Goal: Information Seeking & Learning: Learn about a topic

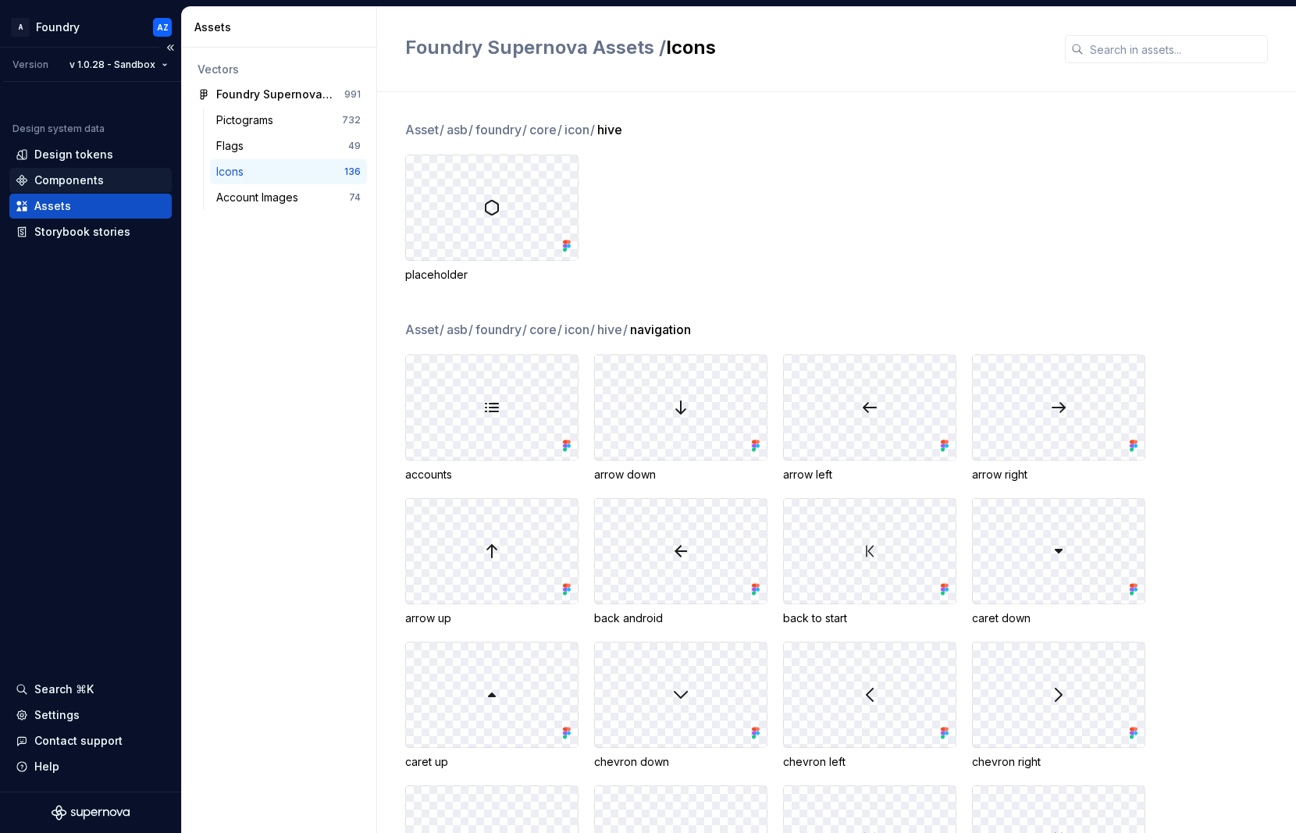
click at [73, 177] on div "Components" at bounding box center [68, 181] width 69 height 16
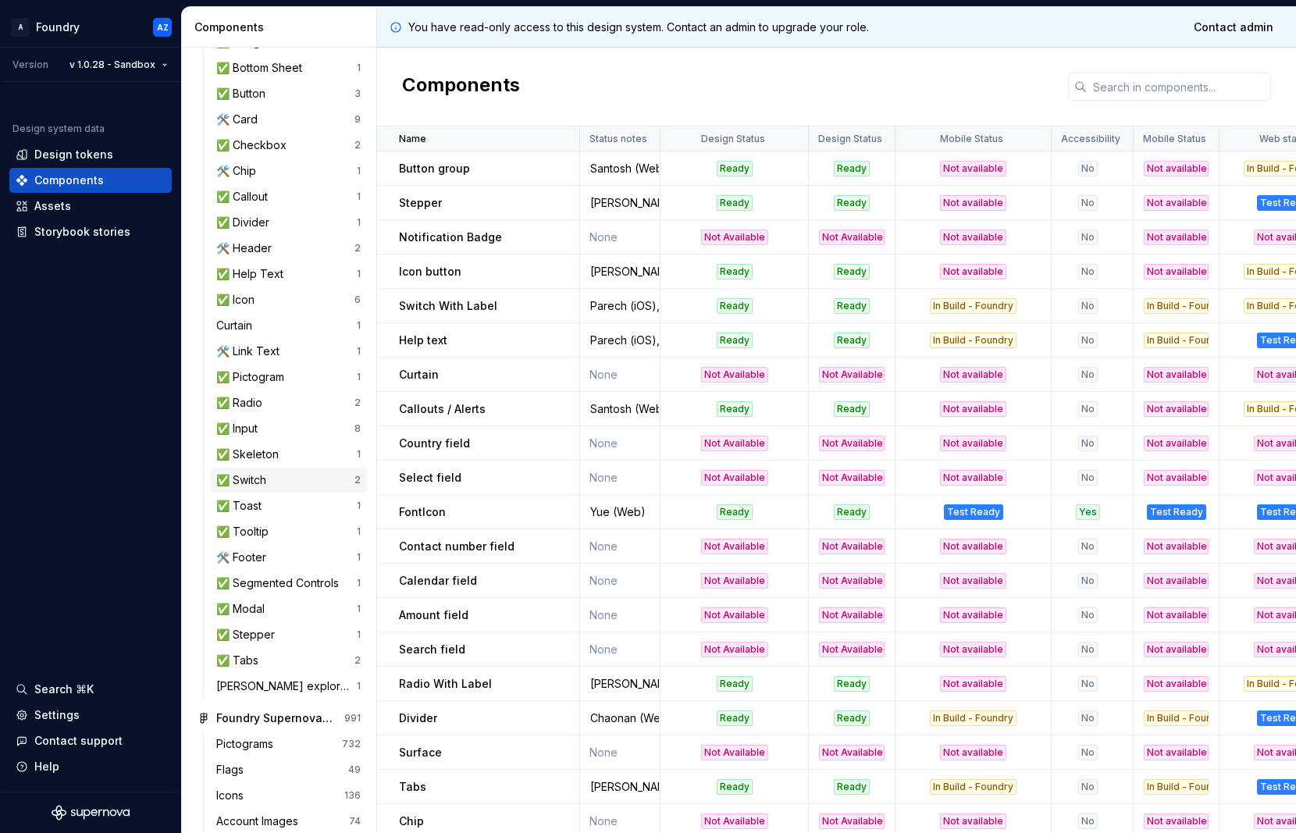
scroll to position [270, 0]
click at [258, 417] on div "✅ Input 8" at bounding box center [288, 427] width 157 height 25
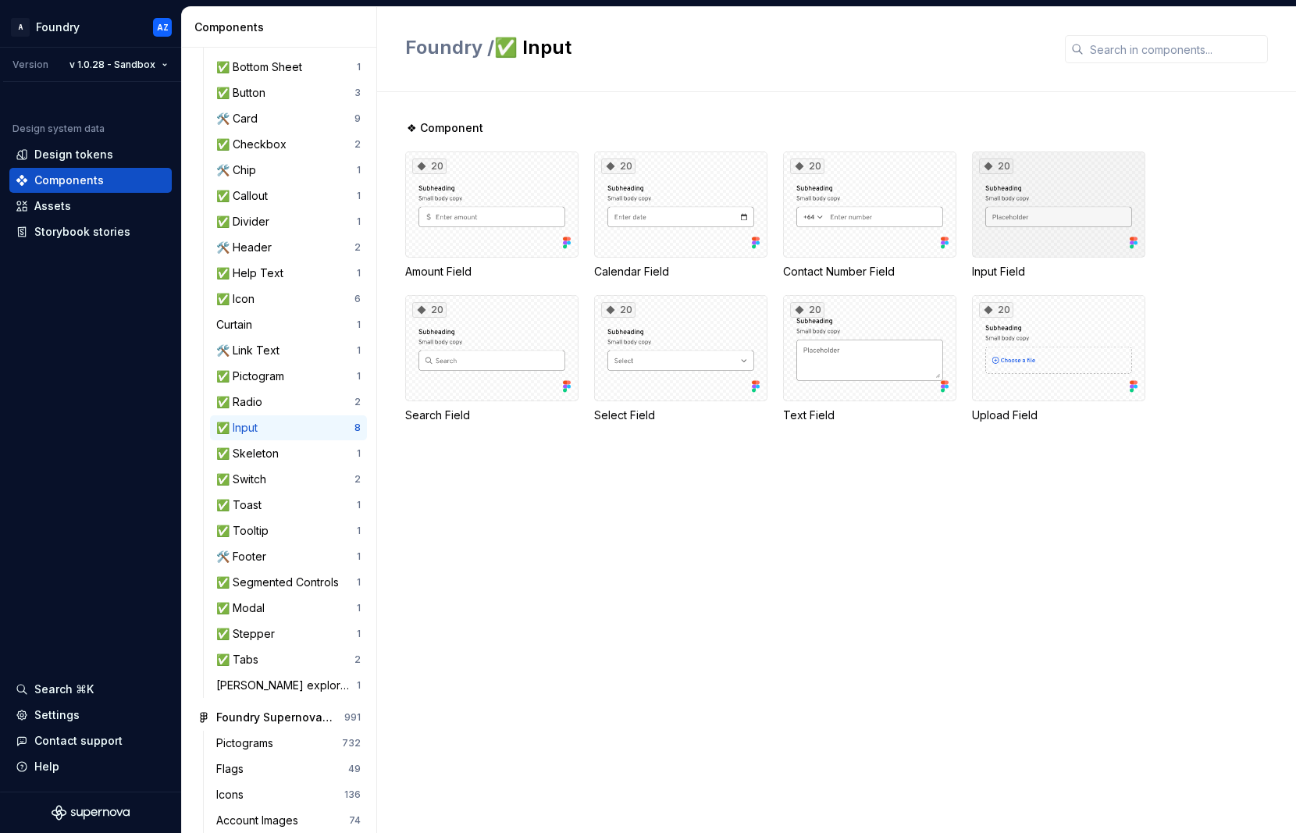
click at [1075, 237] on div "20" at bounding box center [1058, 204] width 173 height 106
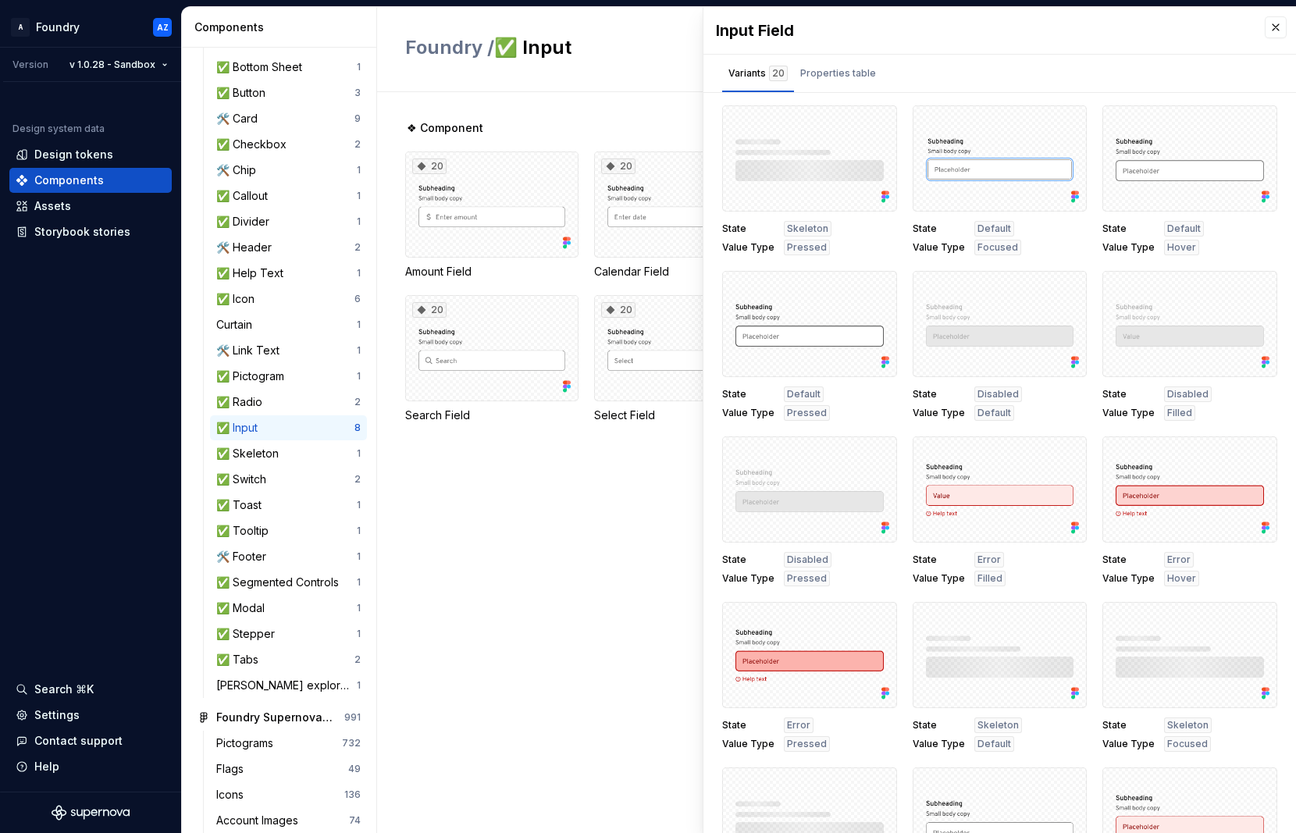
click at [1132, 243] on span "Value Type" at bounding box center [1129, 247] width 52 height 12
click at [1074, 193] on icon at bounding box center [1073, 193] width 4 height 4
click at [1070, 120] on button "button" at bounding box center [1069, 123] width 22 height 22
click at [1053, 148] on div "Open in [GEOGRAPHIC_DATA]" at bounding box center [1020, 169] width 102 height 47
click at [72, 158] on div "Design tokens" at bounding box center [73, 155] width 79 height 16
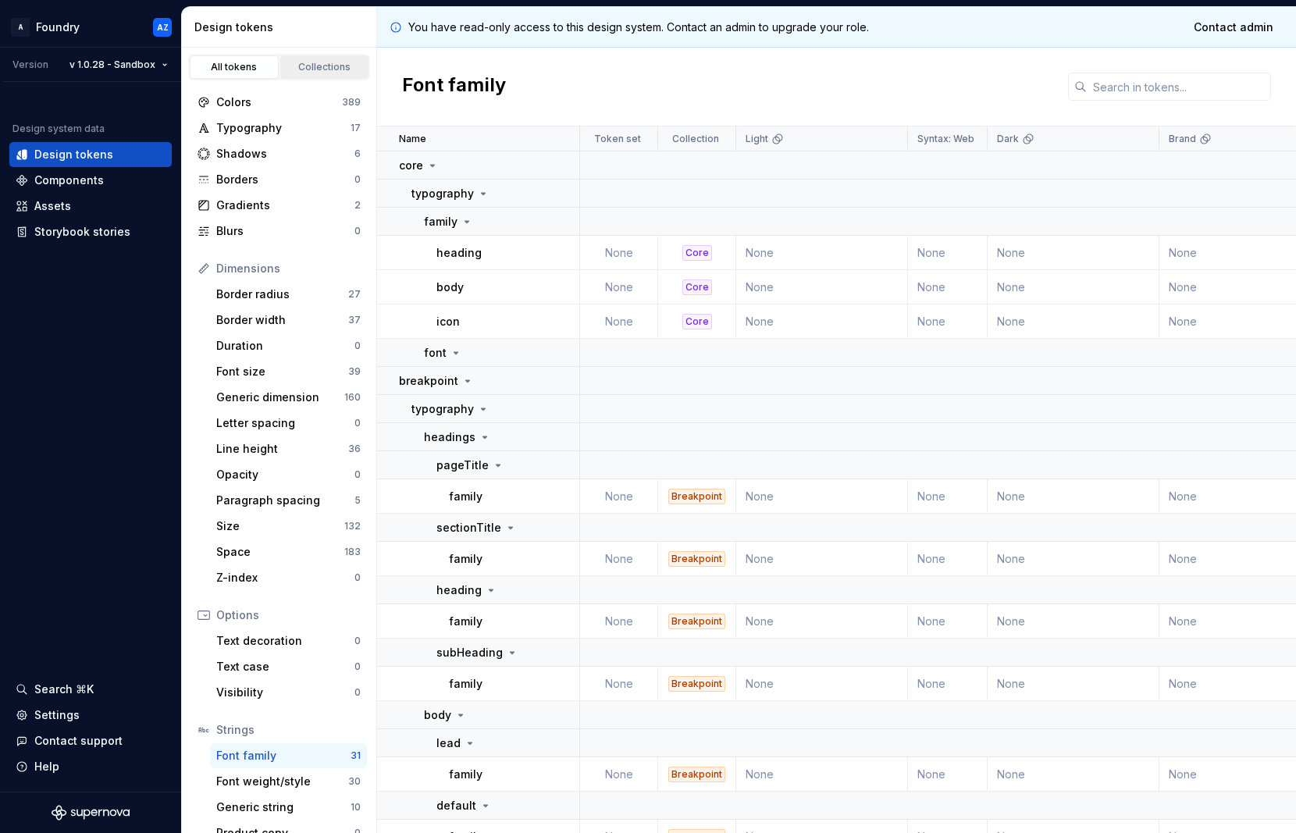
click at [326, 64] on div "Collections" at bounding box center [325, 67] width 78 height 12
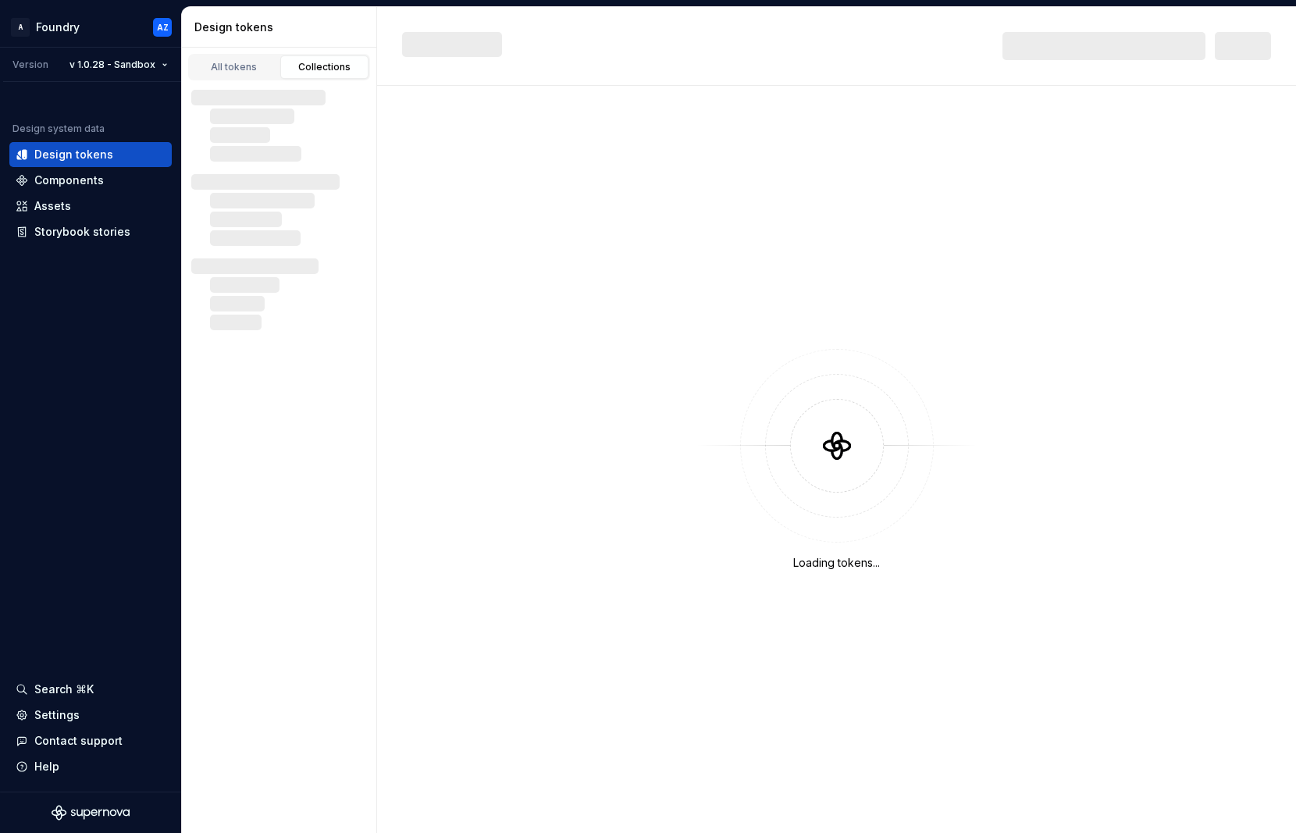
click at [297, 69] on div "Collections" at bounding box center [325, 67] width 78 height 12
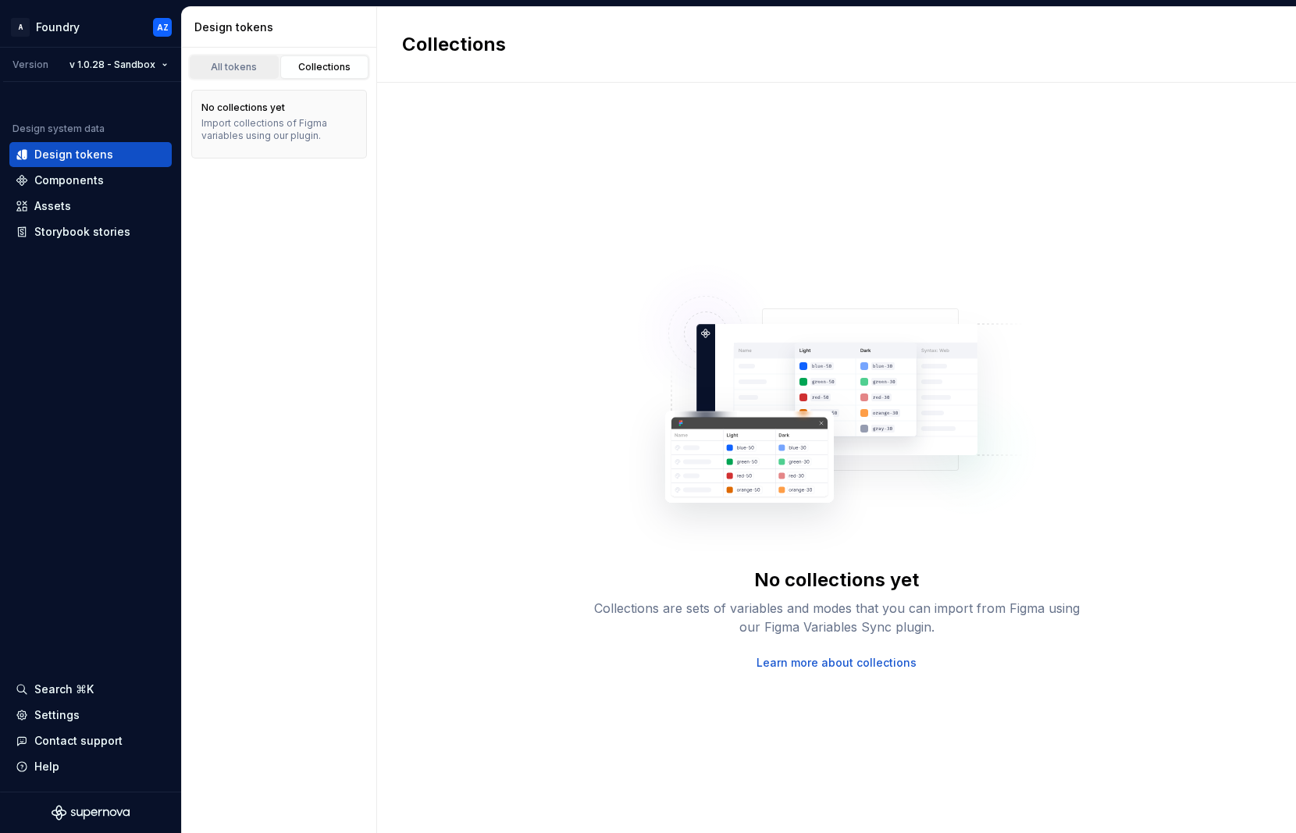
click at [228, 62] on div "All tokens" at bounding box center [234, 67] width 78 height 12
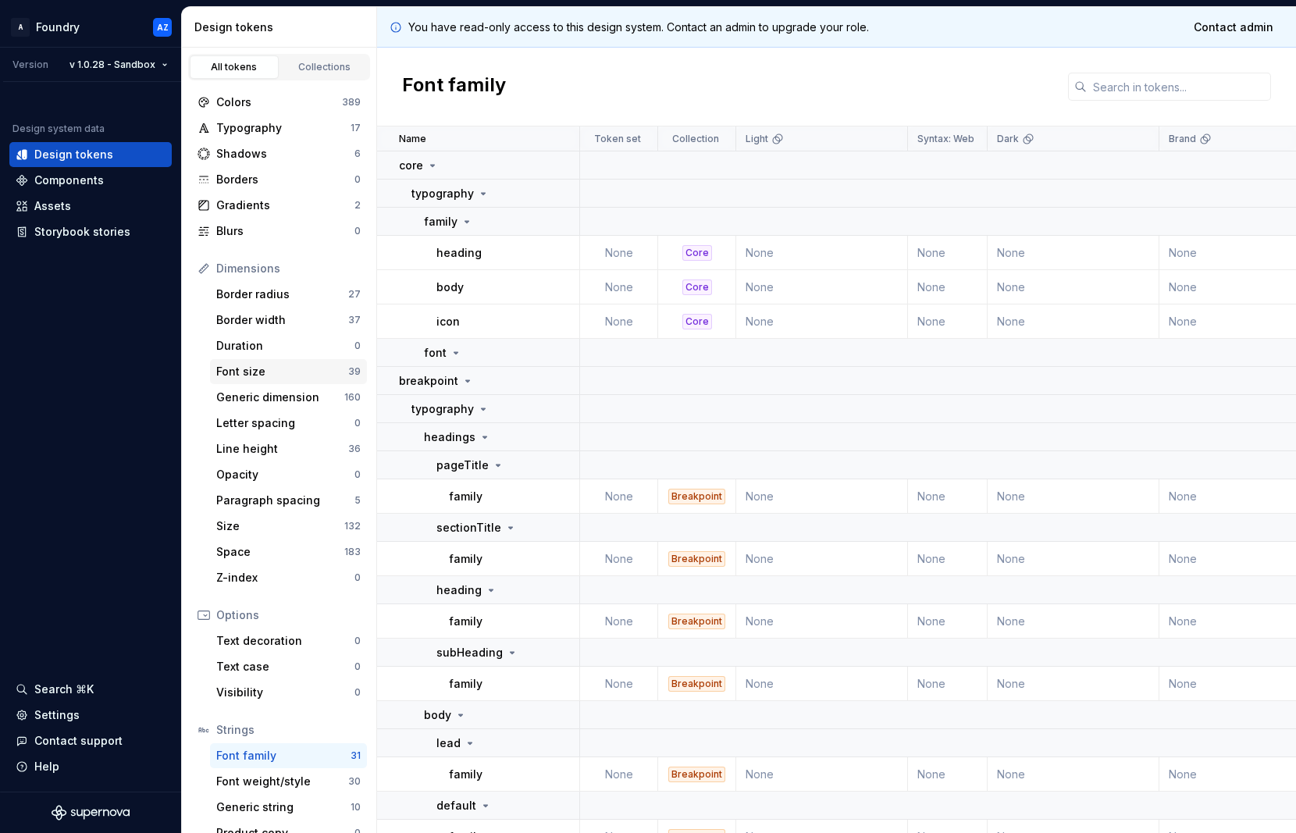
click at [244, 369] on div "Font size" at bounding box center [282, 372] width 132 height 16
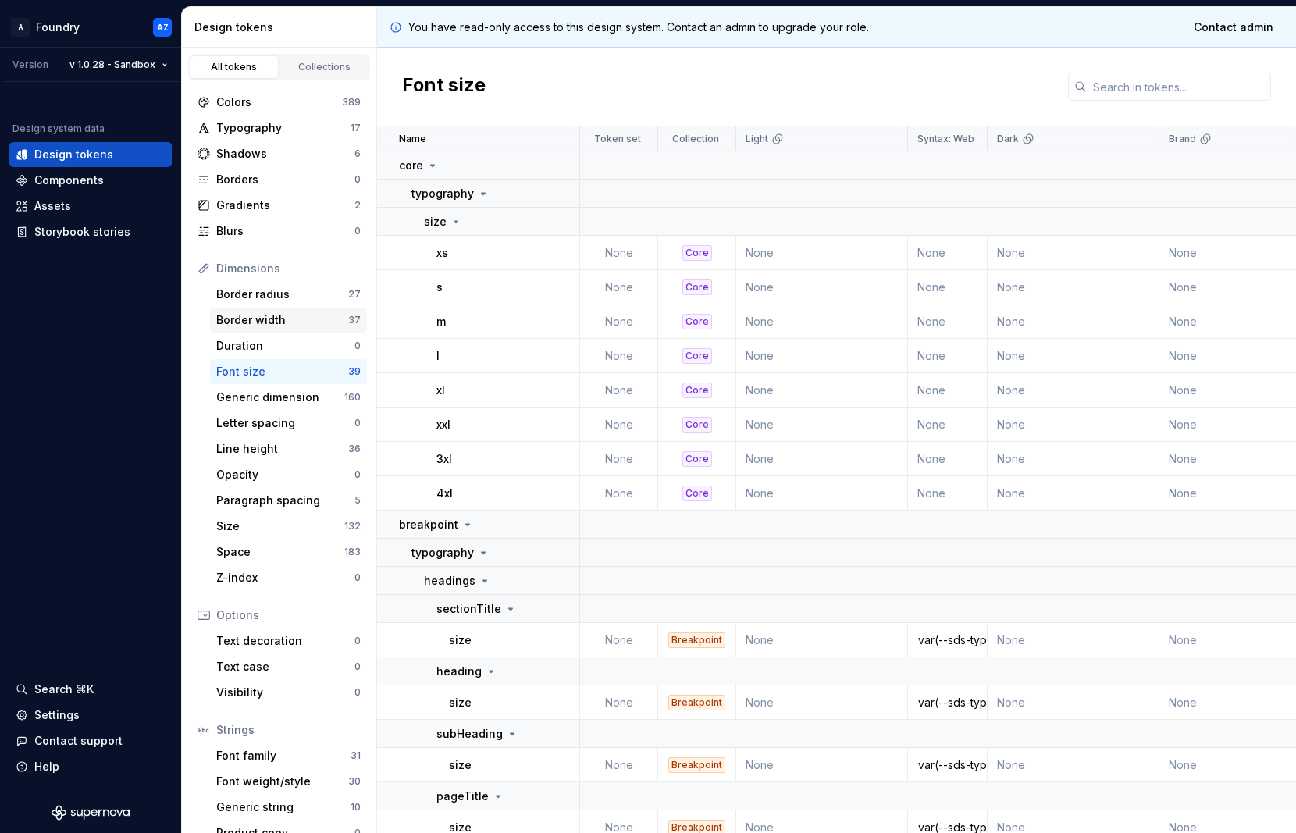
click at [248, 319] on div "Border width" at bounding box center [282, 320] width 132 height 16
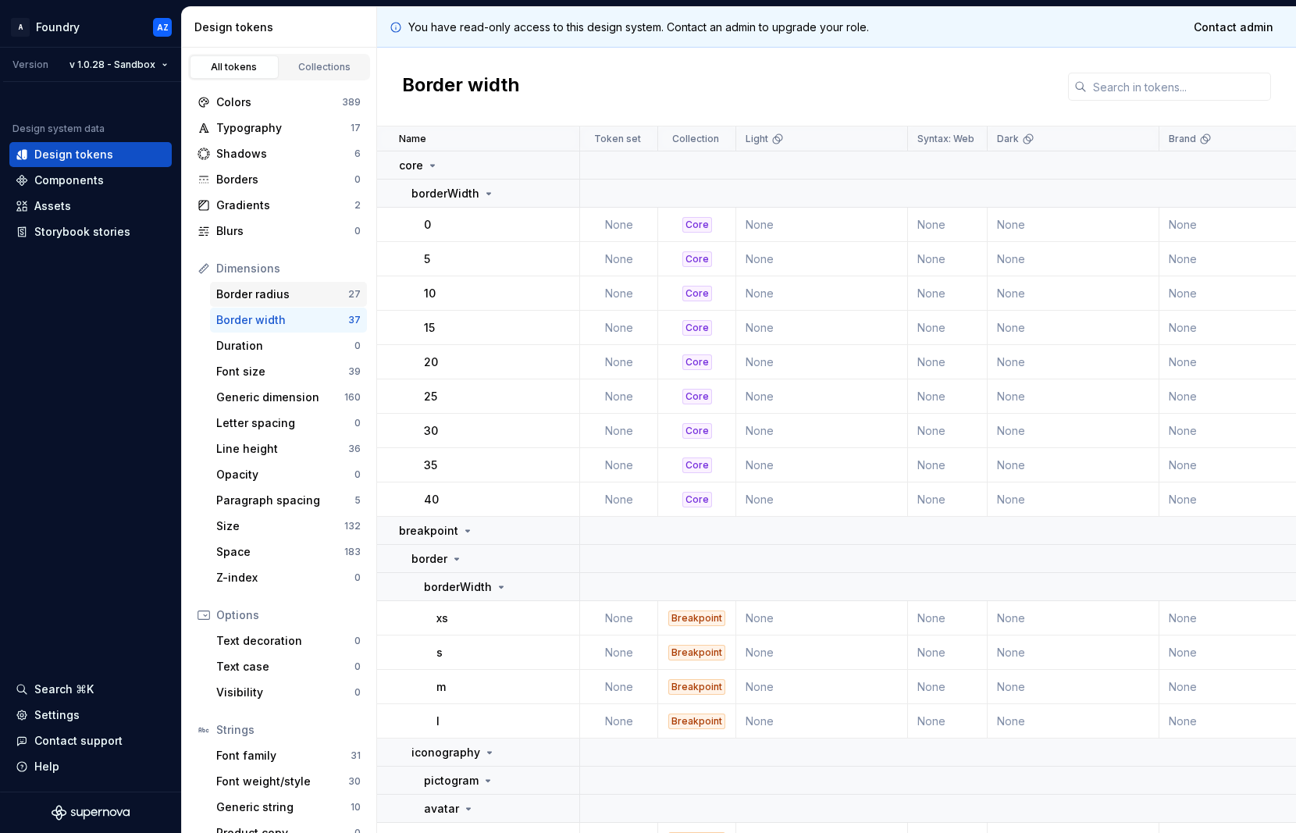
click at [248, 291] on div "Border radius" at bounding box center [282, 295] width 132 height 16
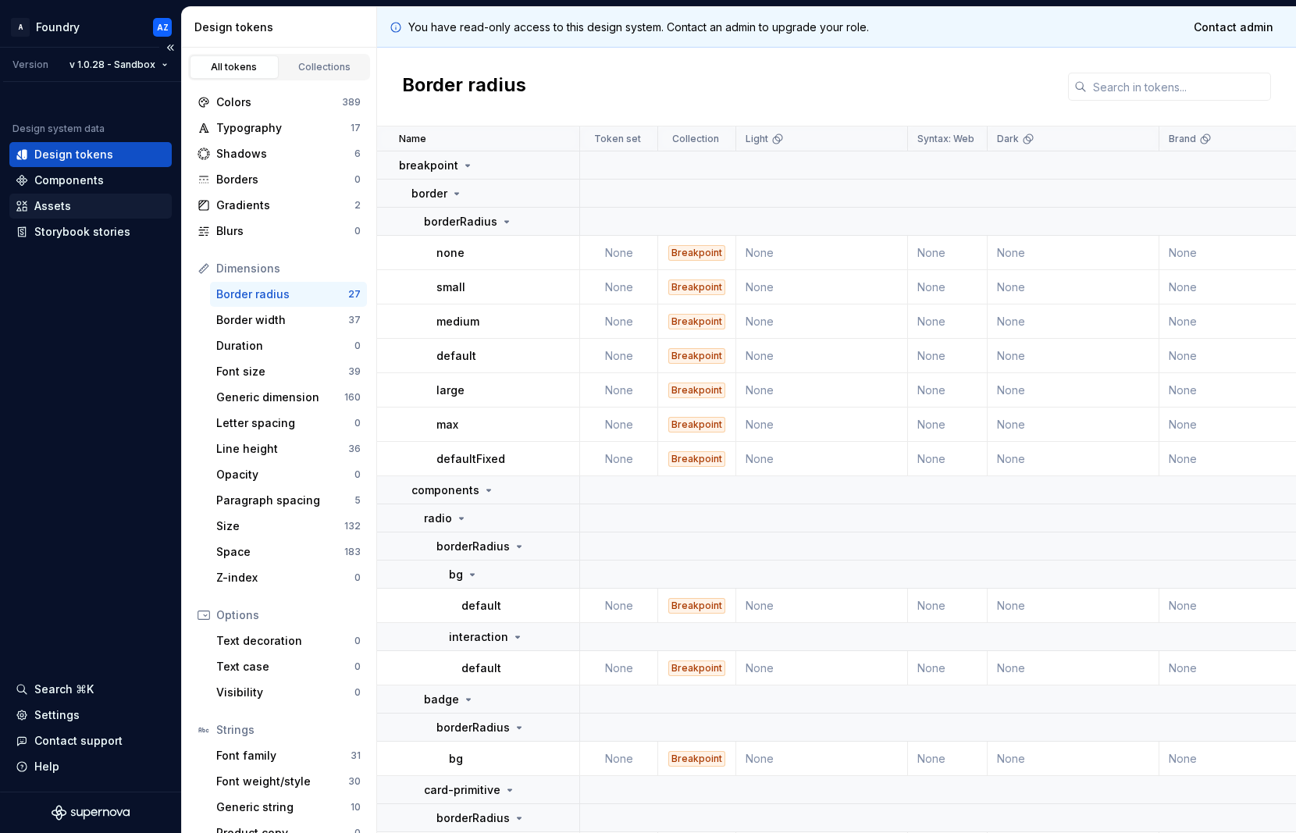
click at [67, 198] on div "Assets" at bounding box center [52, 206] width 37 height 16
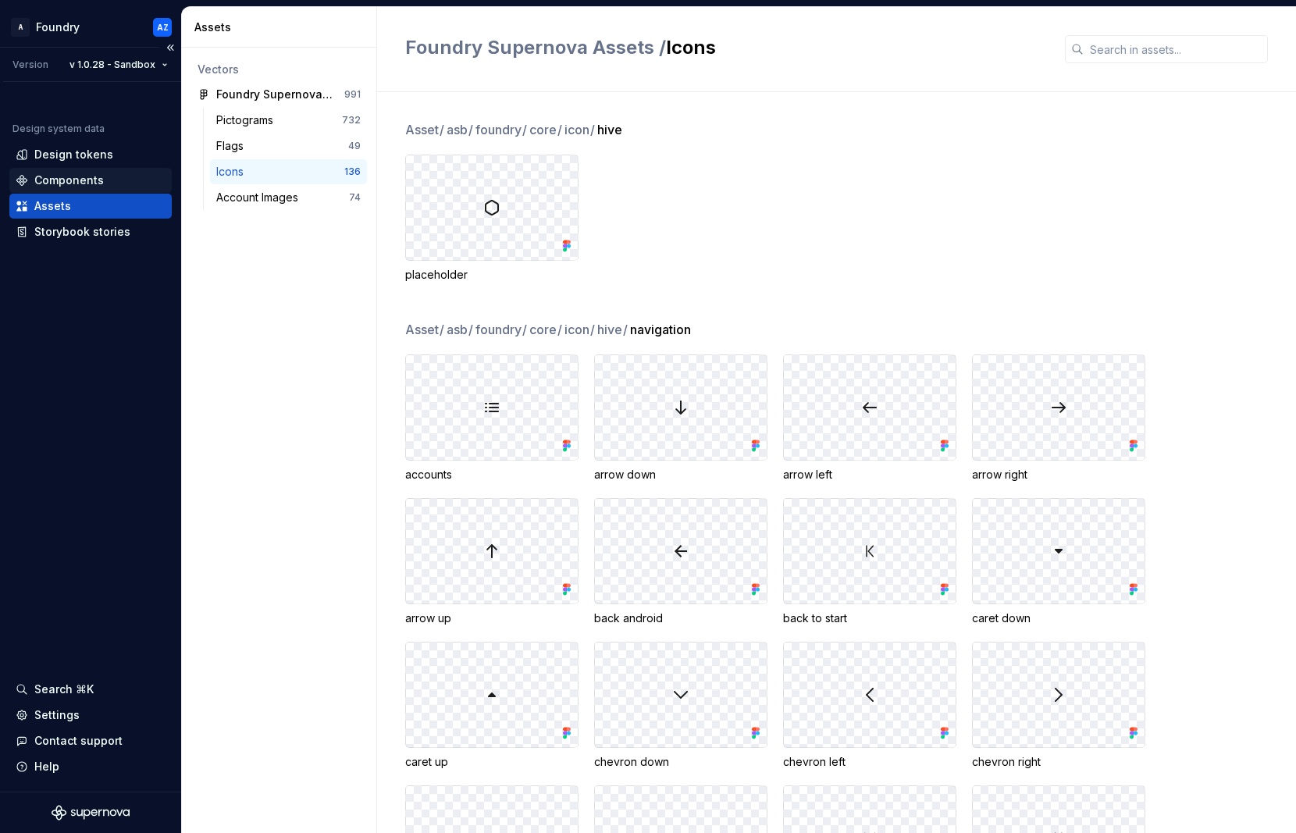
click at [80, 176] on div "Components" at bounding box center [68, 181] width 69 height 16
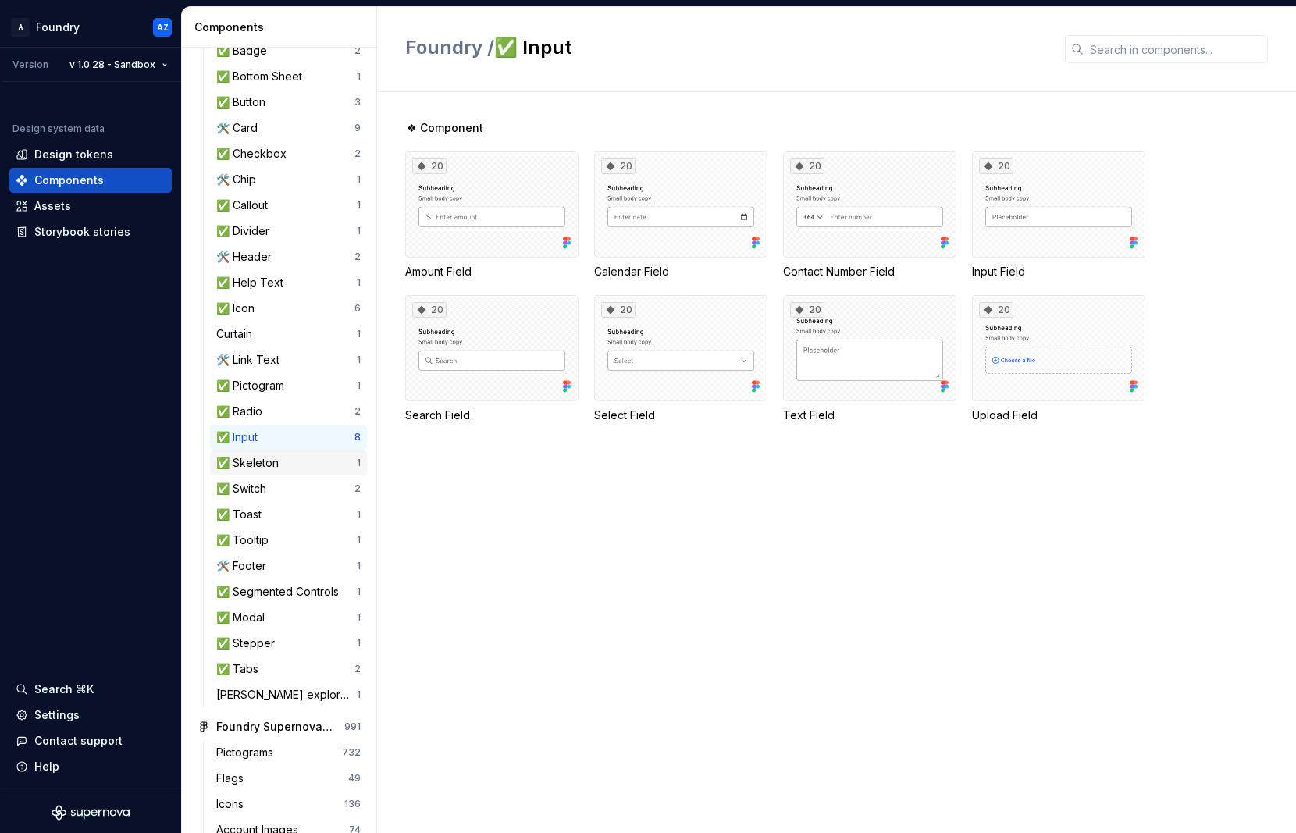
scroll to position [273, 0]
